Goal: Transaction & Acquisition: Book appointment/travel/reservation

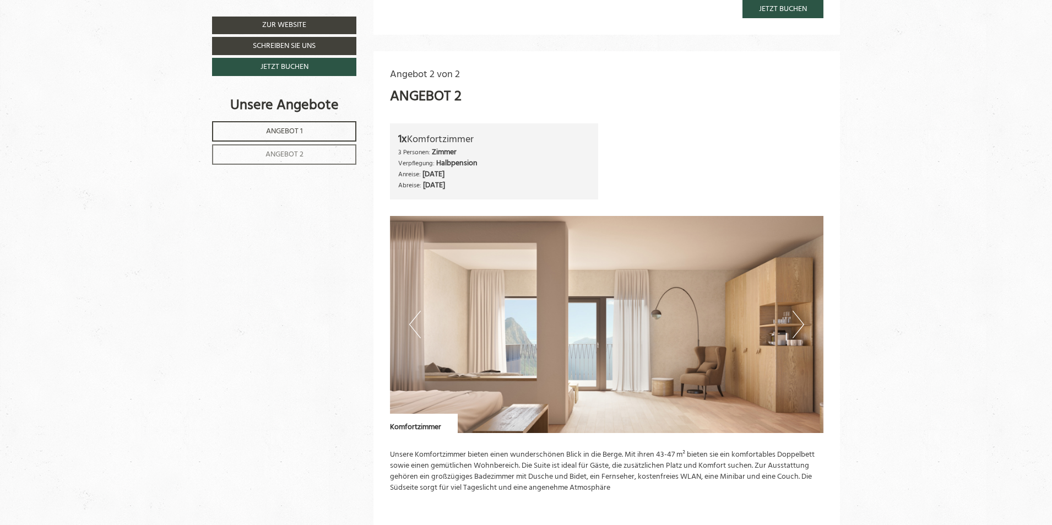
scroll to position [1320, 0]
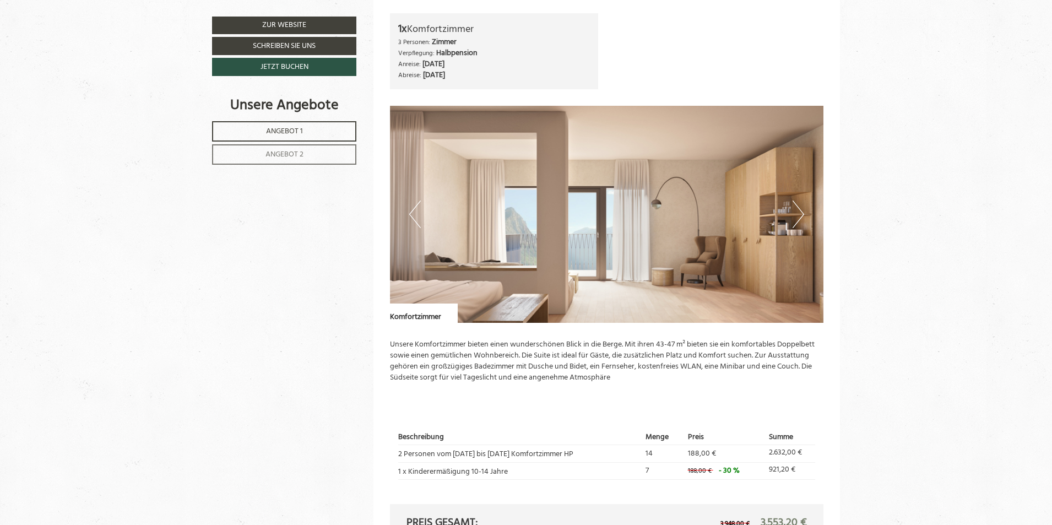
scroll to position [1486, 0]
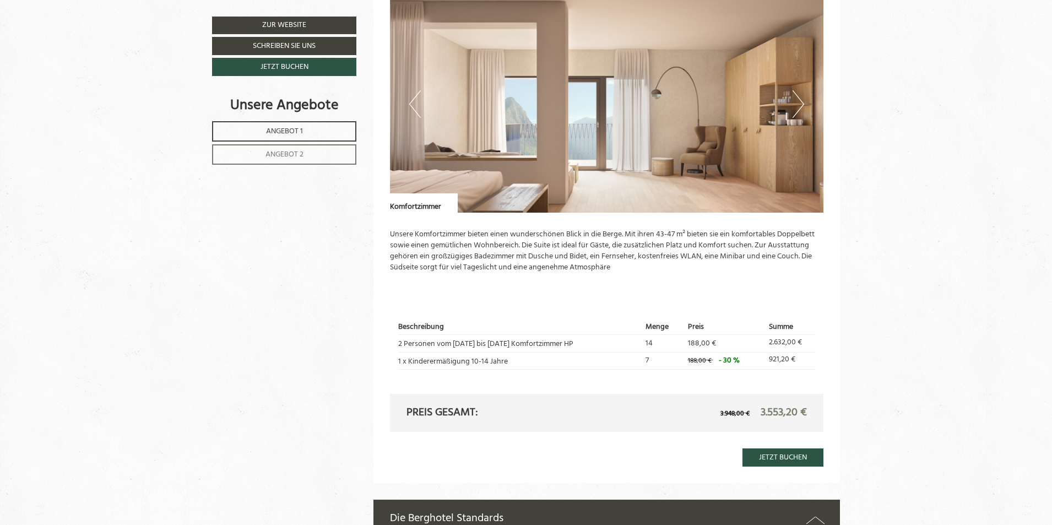
drag, startPoint x: 742, startPoint y: 359, endPoint x: 703, endPoint y: 360, distance: 39.7
click at [703, 360] on td "188,00 € - 30 %" at bounding box center [724, 360] width 81 height 17
click at [722, 360] on span "- 30 %" at bounding box center [729, 360] width 21 height 13
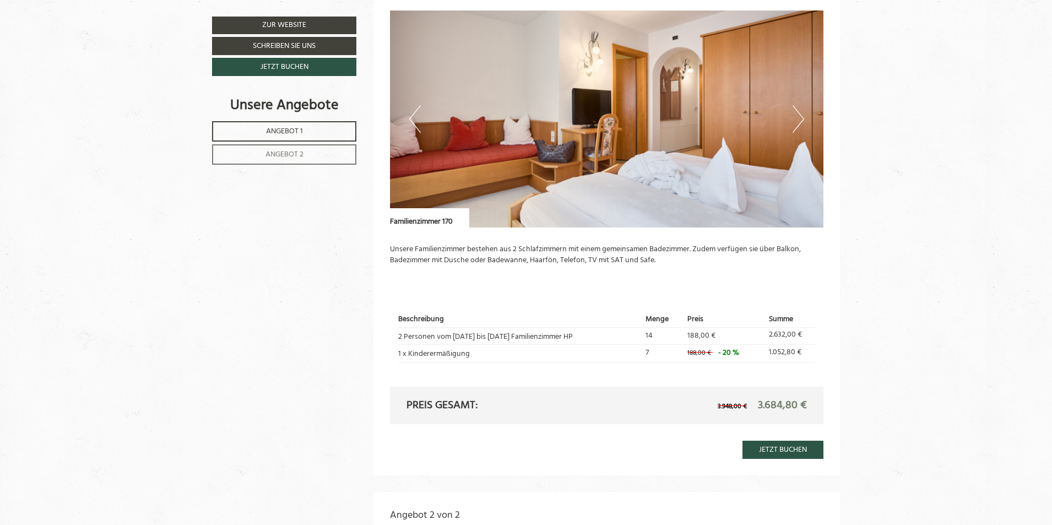
scroll to position [769, 0]
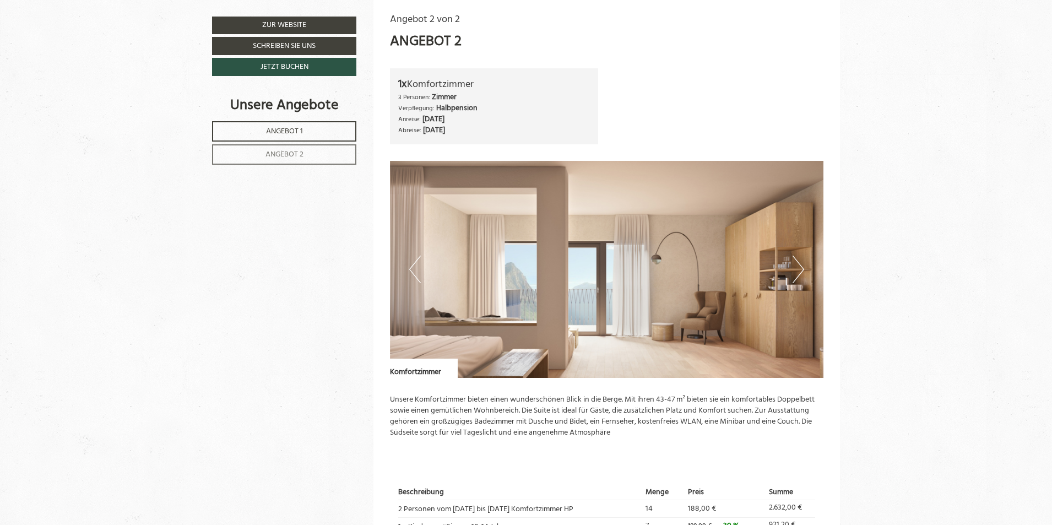
scroll to position [1430, 0]
